Goal: Task Accomplishment & Management: Complete application form

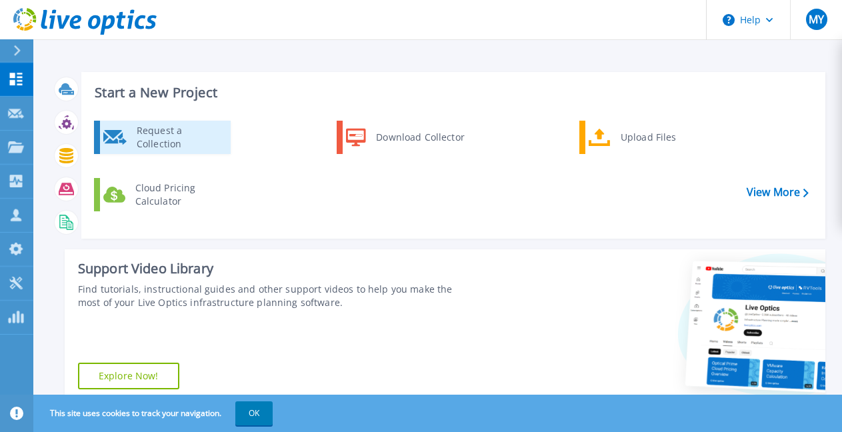
click at [192, 140] on div "Request a Collection" at bounding box center [178, 137] width 97 height 27
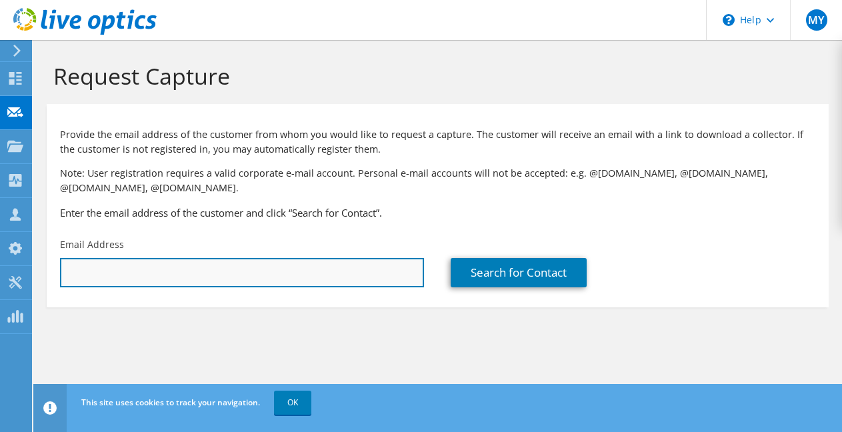
click at [366, 266] on input "text" at bounding box center [242, 272] width 364 height 29
click at [248, 267] on input "text" at bounding box center [242, 272] width 364 height 29
paste input "[EMAIL_ADDRESS][DOMAIN_NAME]"
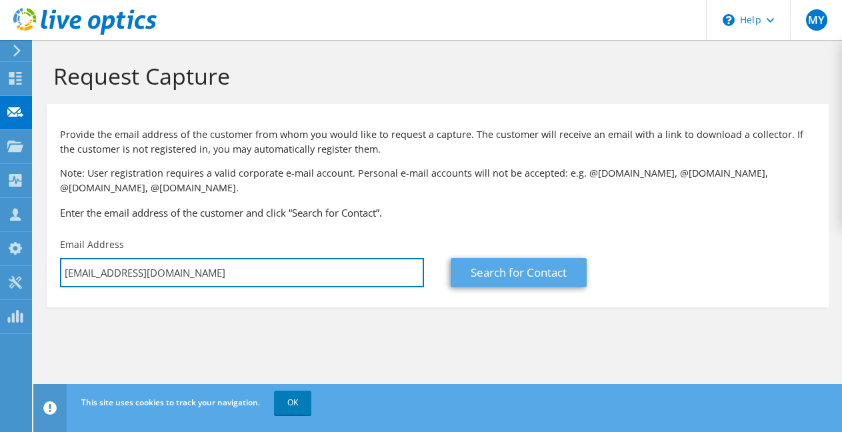
type input "[EMAIL_ADDRESS][DOMAIN_NAME]"
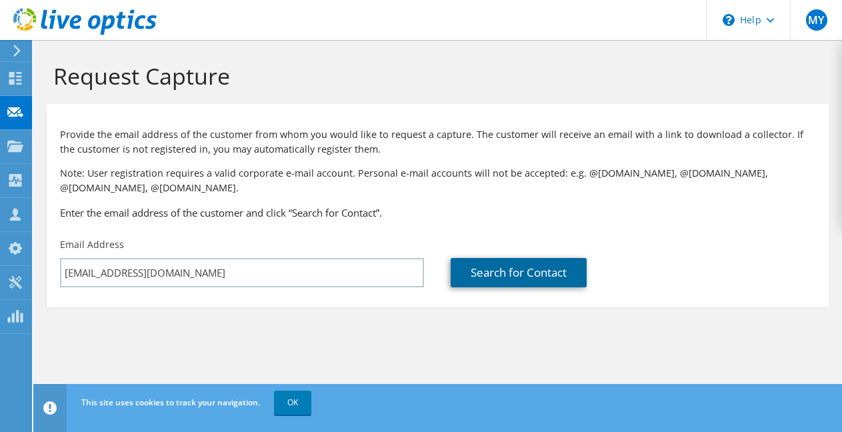
click at [499, 267] on link "Search for Contact" at bounding box center [519, 272] width 136 height 29
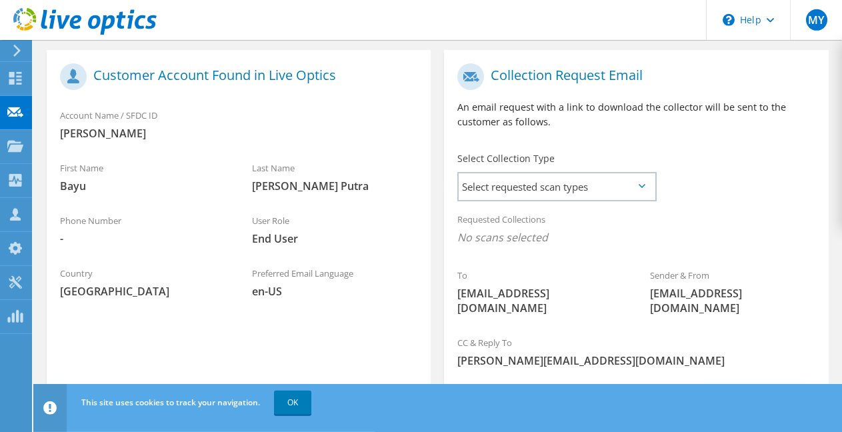
scroll to position [272, 0]
click at [537, 178] on span "Select requested scan types" at bounding box center [556, 185] width 195 height 27
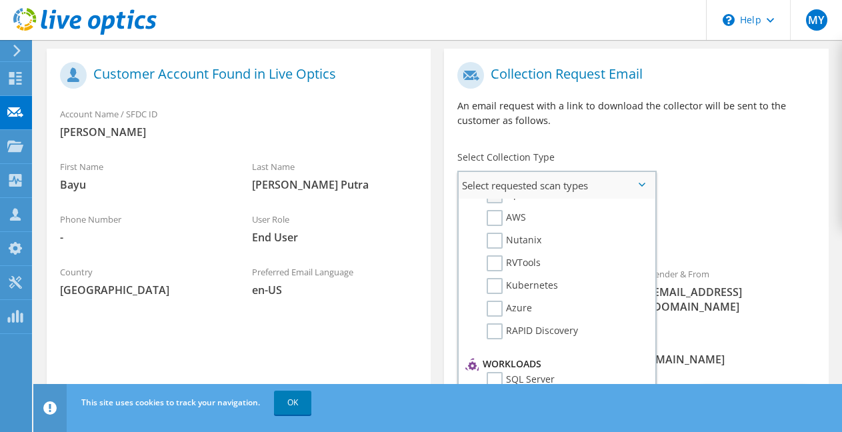
scroll to position [0, 0]
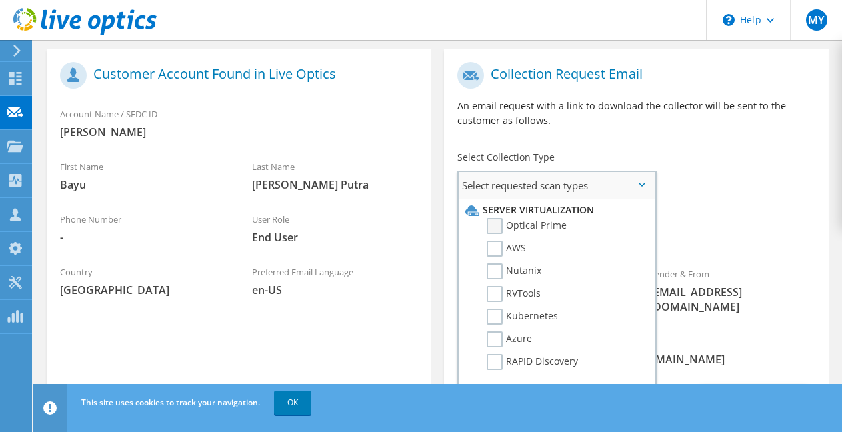
click at [533, 227] on label "Optical Prime" at bounding box center [527, 226] width 80 height 16
click at [0, 0] on input "Optical Prime" at bounding box center [0, 0] width 0 height 0
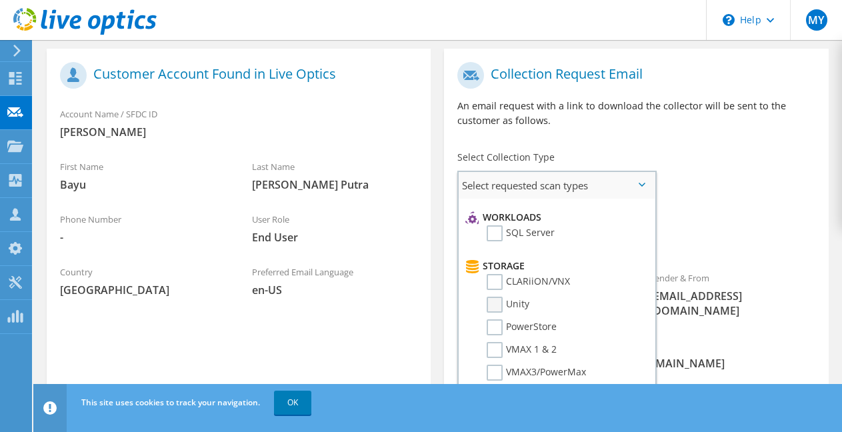
scroll to position [177, 0]
click at [509, 306] on label "Unity" at bounding box center [508, 305] width 43 height 16
click at [0, 0] on input "Unity" at bounding box center [0, 0] width 0 height 0
click at [513, 321] on label "PowerStore" at bounding box center [522, 327] width 70 height 16
click at [0, 0] on input "PowerStore" at bounding box center [0, 0] width 0 height 0
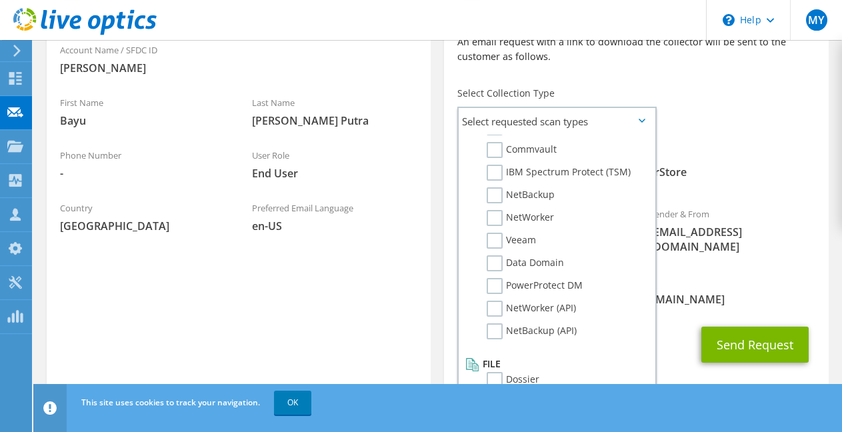
scroll to position [337, 0]
drag, startPoint x: 701, startPoint y: 277, endPoint x: 691, endPoint y: 279, distance: 10.9
click at [691, 279] on div "CC & Reply To [PERSON_NAME][EMAIL_ADDRESS][DOMAIN_NAME]" at bounding box center [636, 290] width 384 height 46
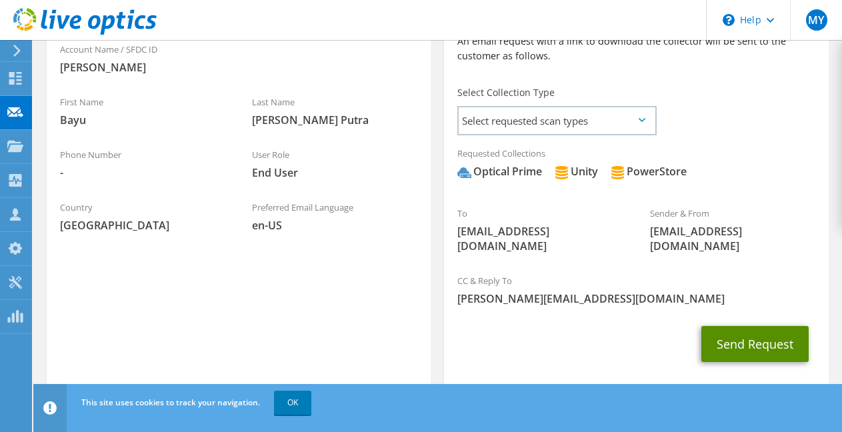
click at [756, 345] on button "Send Request" at bounding box center [754, 344] width 107 height 36
